Goal: Information Seeking & Learning: Learn about a topic

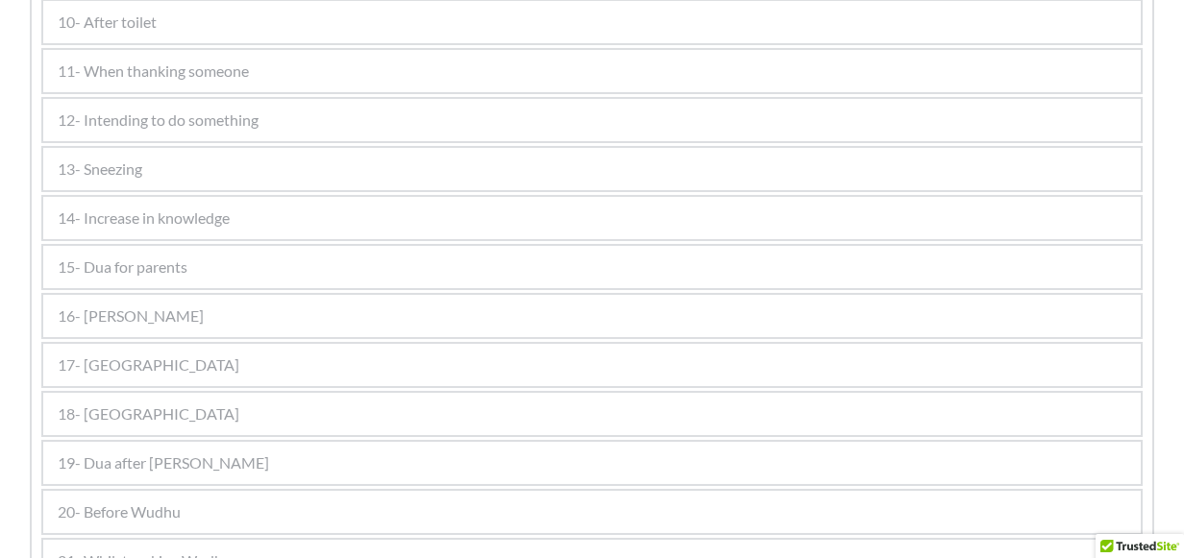
scroll to position [1442, 0]
click at [126, 125] on span "10- After toilet" at bounding box center [107, 118] width 99 height 23
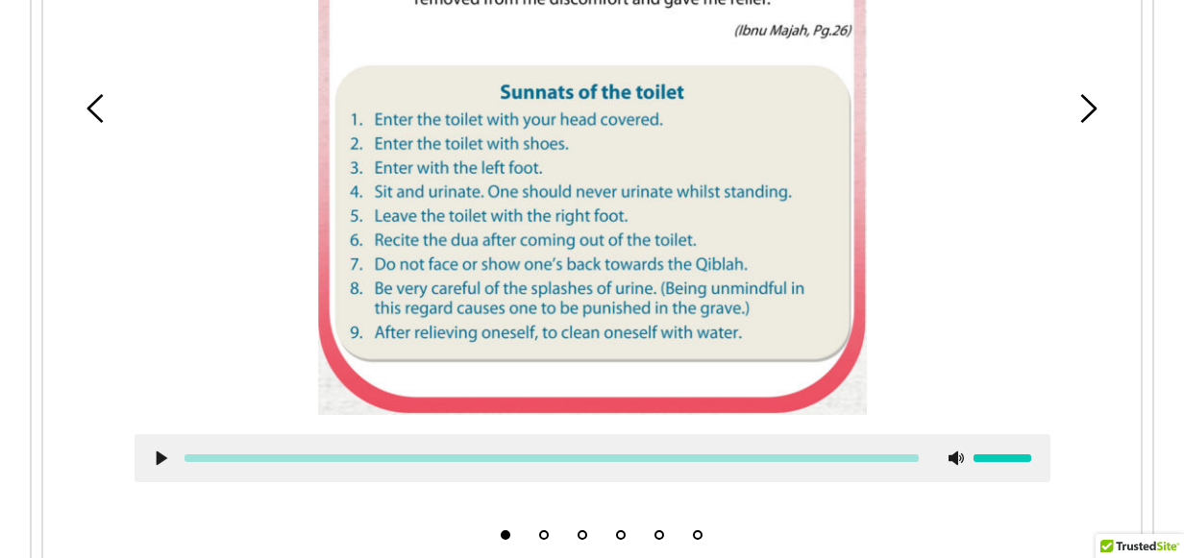
scroll to position [1197, 0]
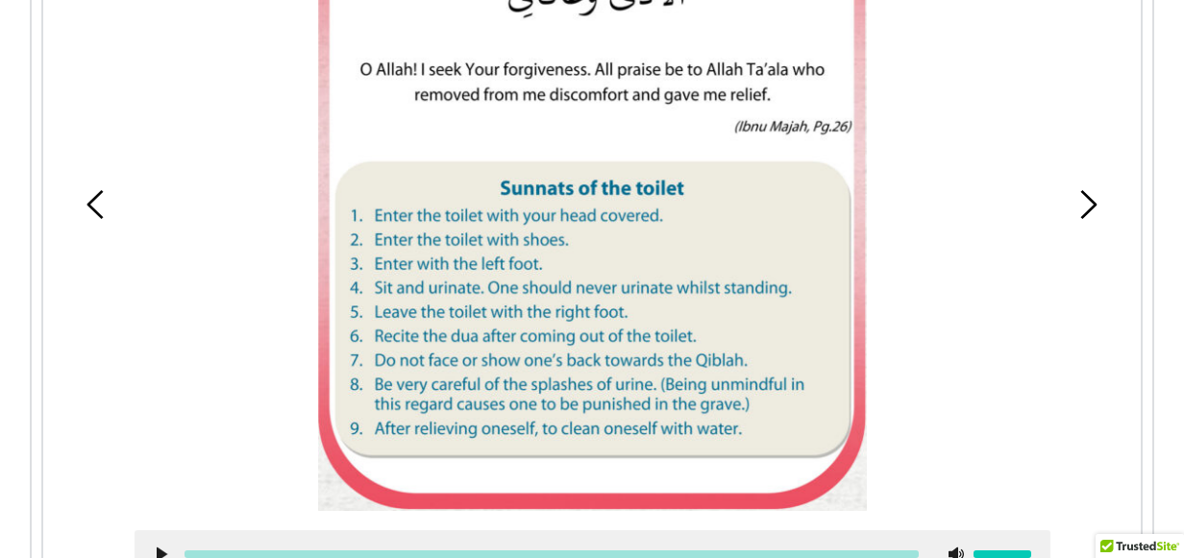
click at [285, 179] on div at bounding box center [593, 150] width 916 height 724
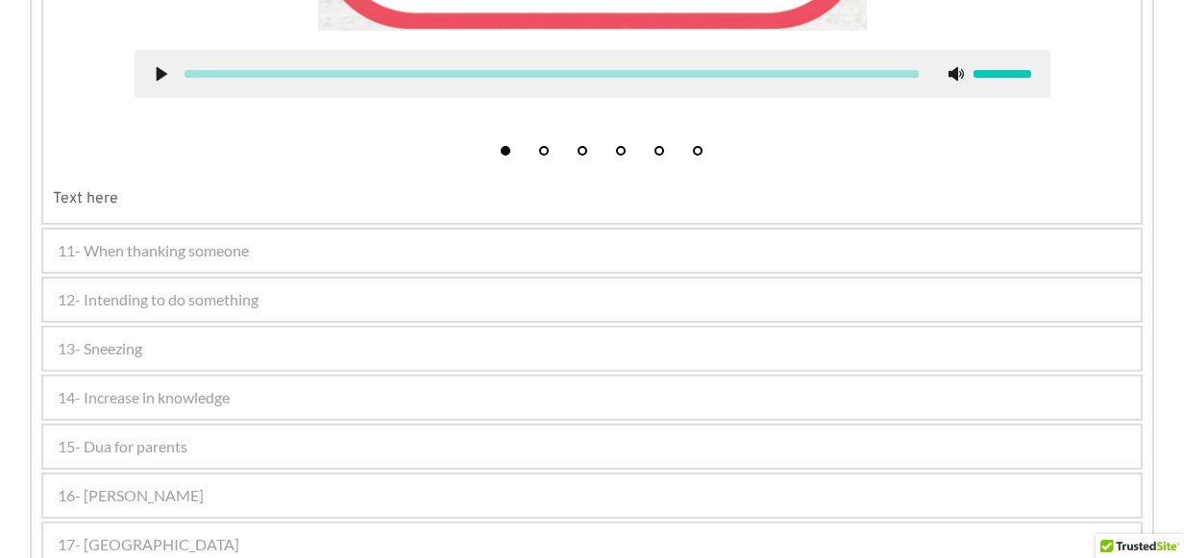
scroll to position [1774, 0]
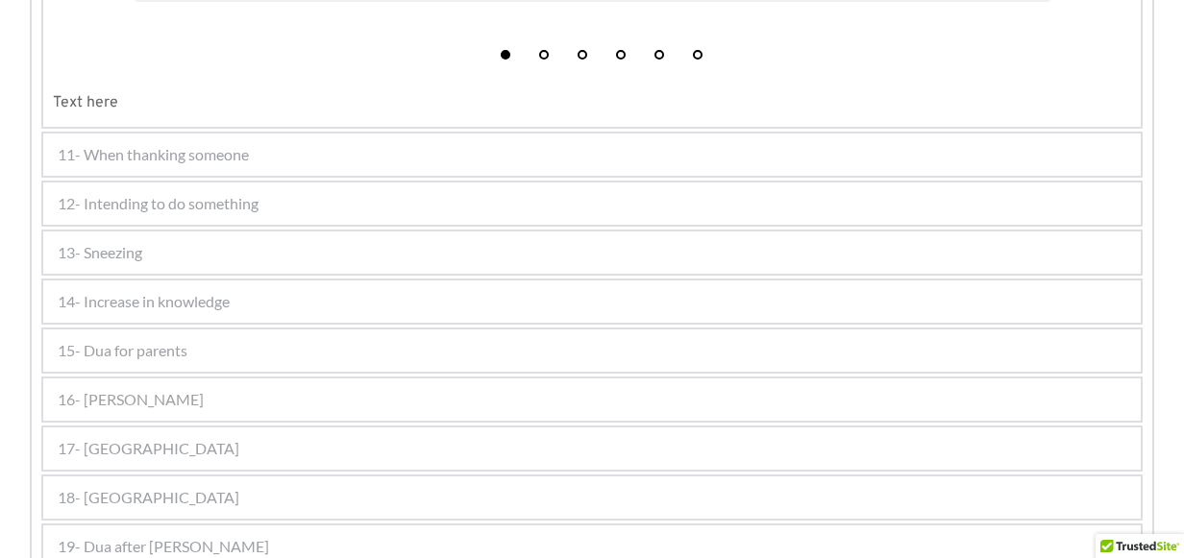
click at [129, 245] on span "13- Sneezing" at bounding box center [100, 252] width 85 height 23
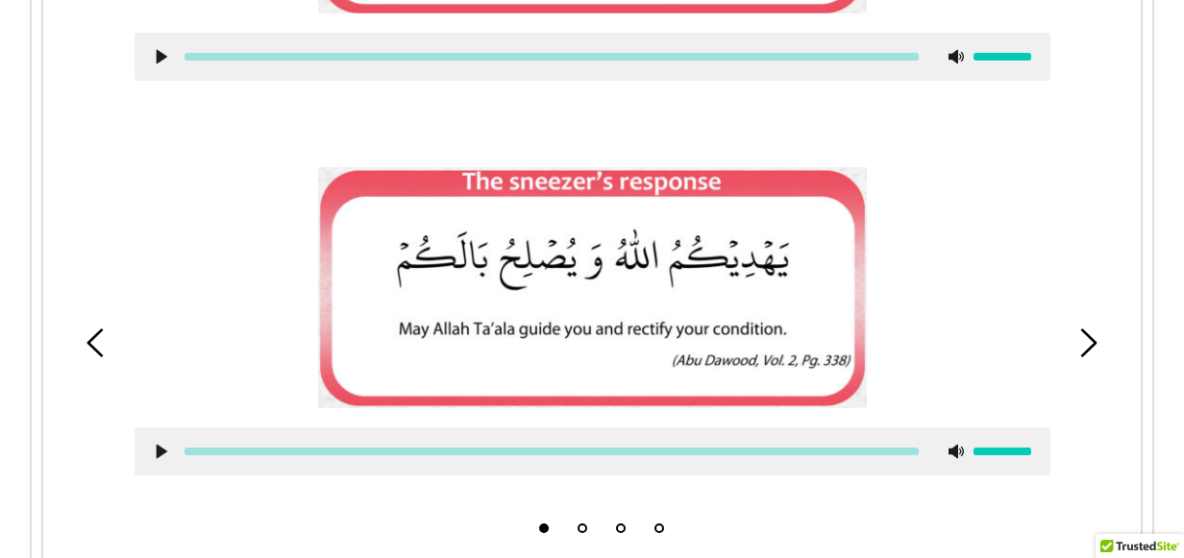
scroll to position [1815, 0]
